Goal: Entertainment & Leisure: Consume media (video, audio)

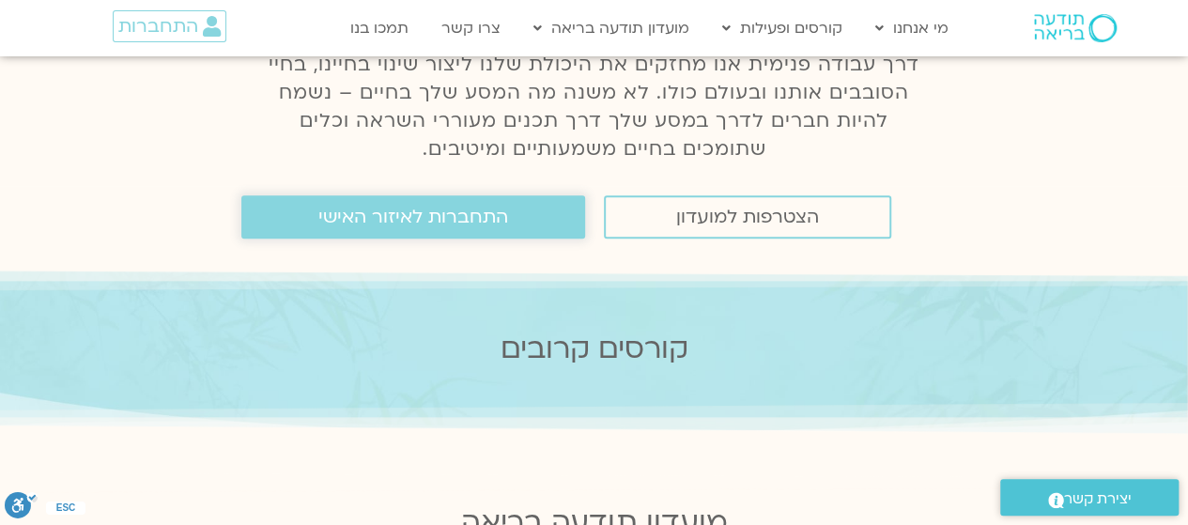
scroll to position [272, 0]
click at [384, 226] on span "התחברות לאיזור האישי" at bounding box center [413, 216] width 190 height 21
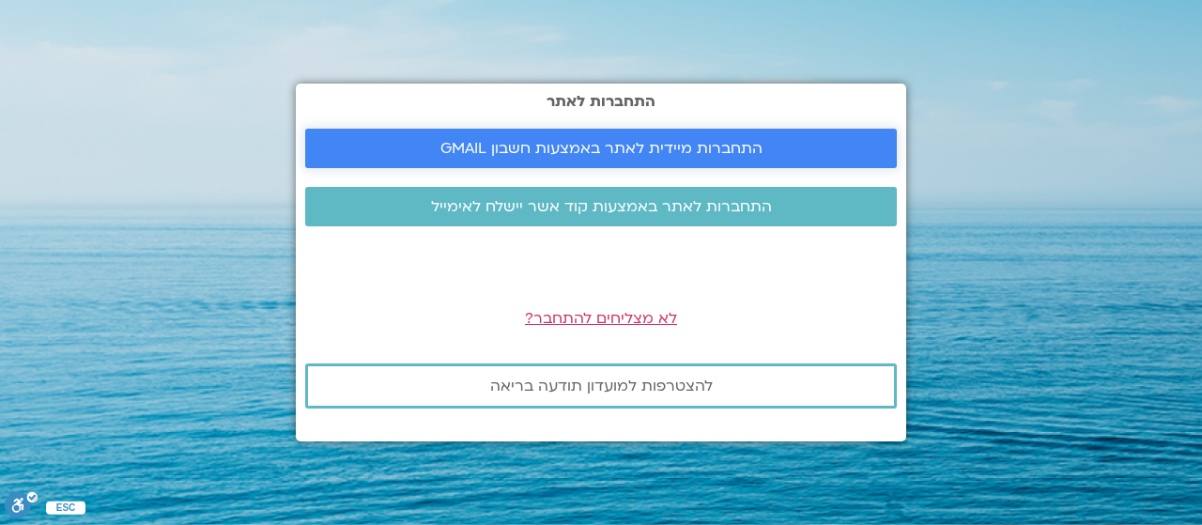
click at [612, 155] on span "התחברות מיידית לאתר באמצעות חשבון GMAIL" at bounding box center [601, 148] width 322 height 17
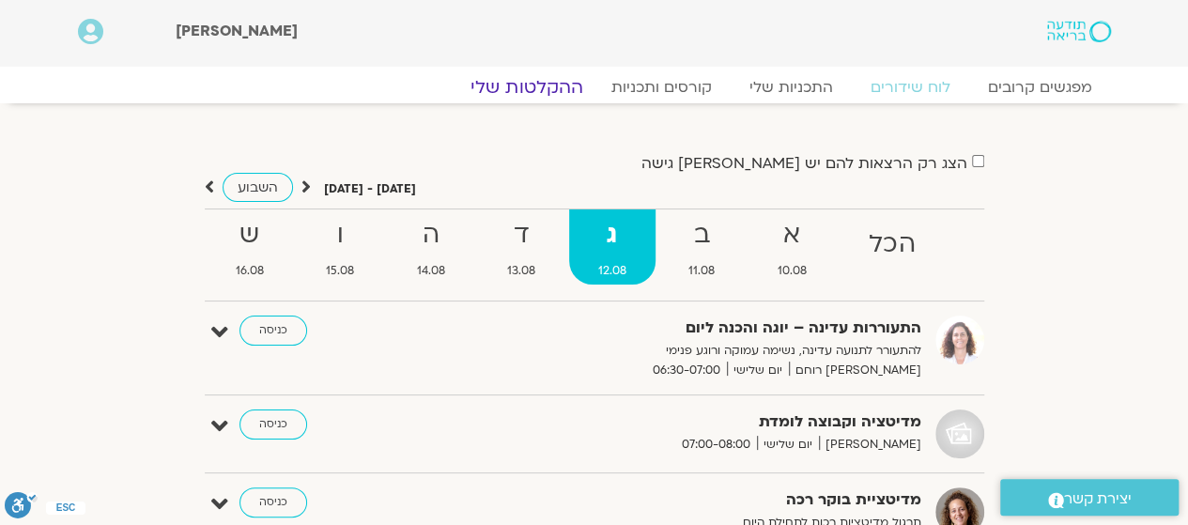
click at [544, 80] on link "ההקלטות שלי" at bounding box center [527, 87] width 158 height 23
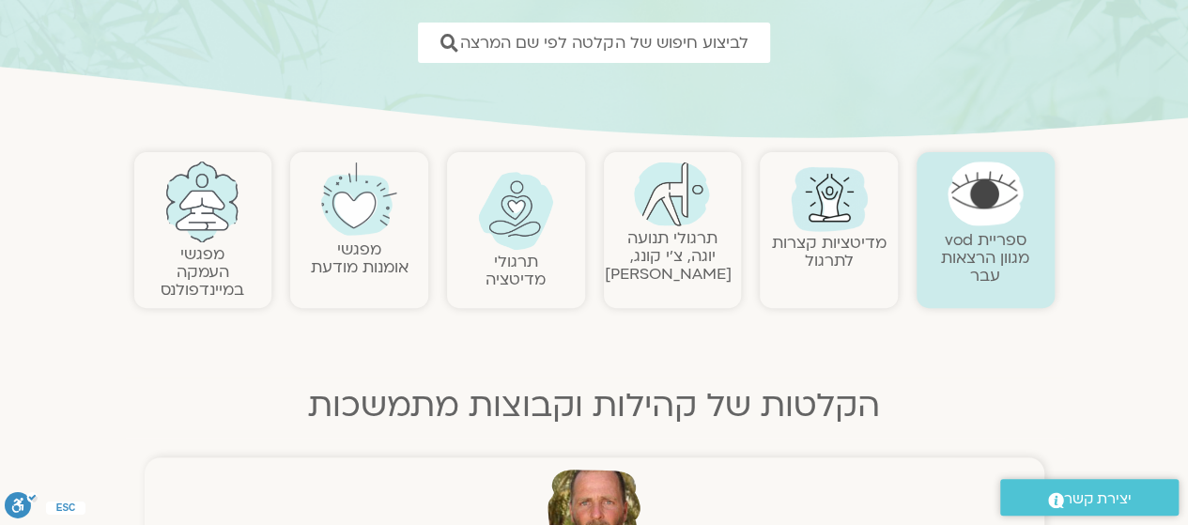
scroll to position [278, 0]
click at [829, 236] on link "מדיטציות קצרות לתרגול" at bounding box center [829, 250] width 115 height 39
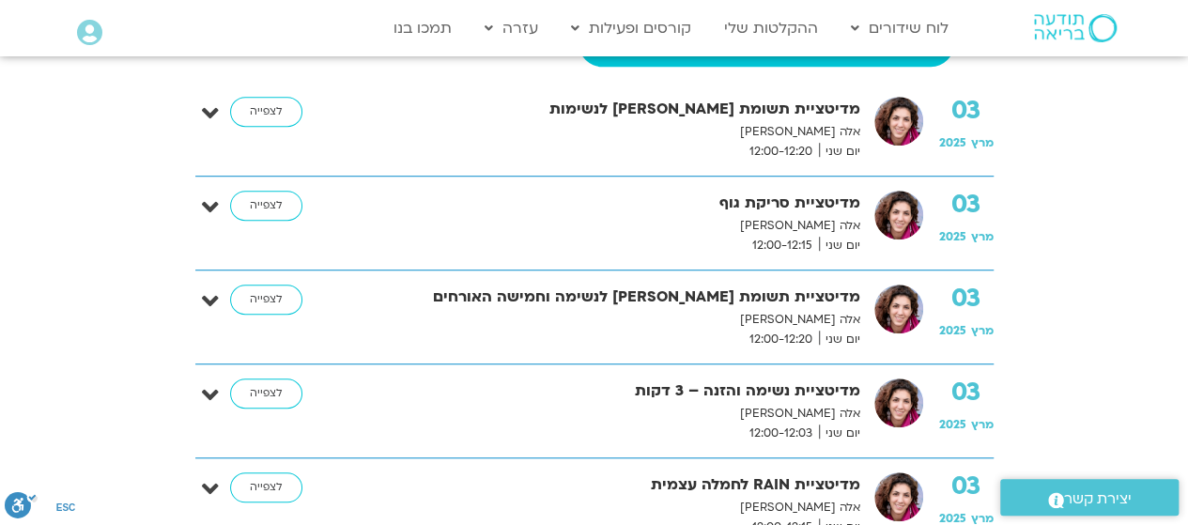
scroll to position [538, 0]
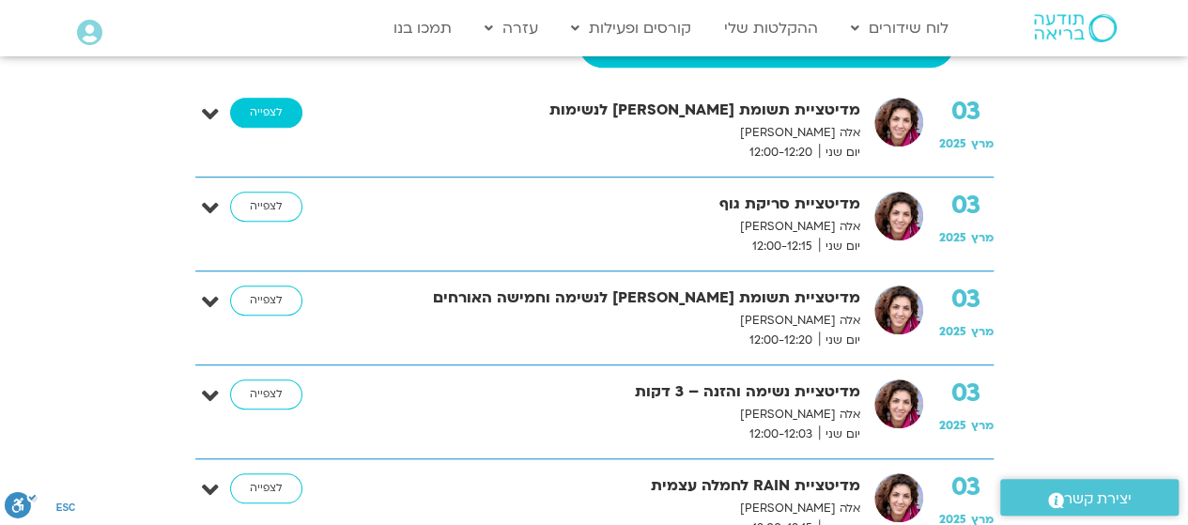
click at [271, 115] on link "לצפייה" at bounding box center [266, 113] width 72 height 30
